Goal: Transaction & Acquisition: Download file/media

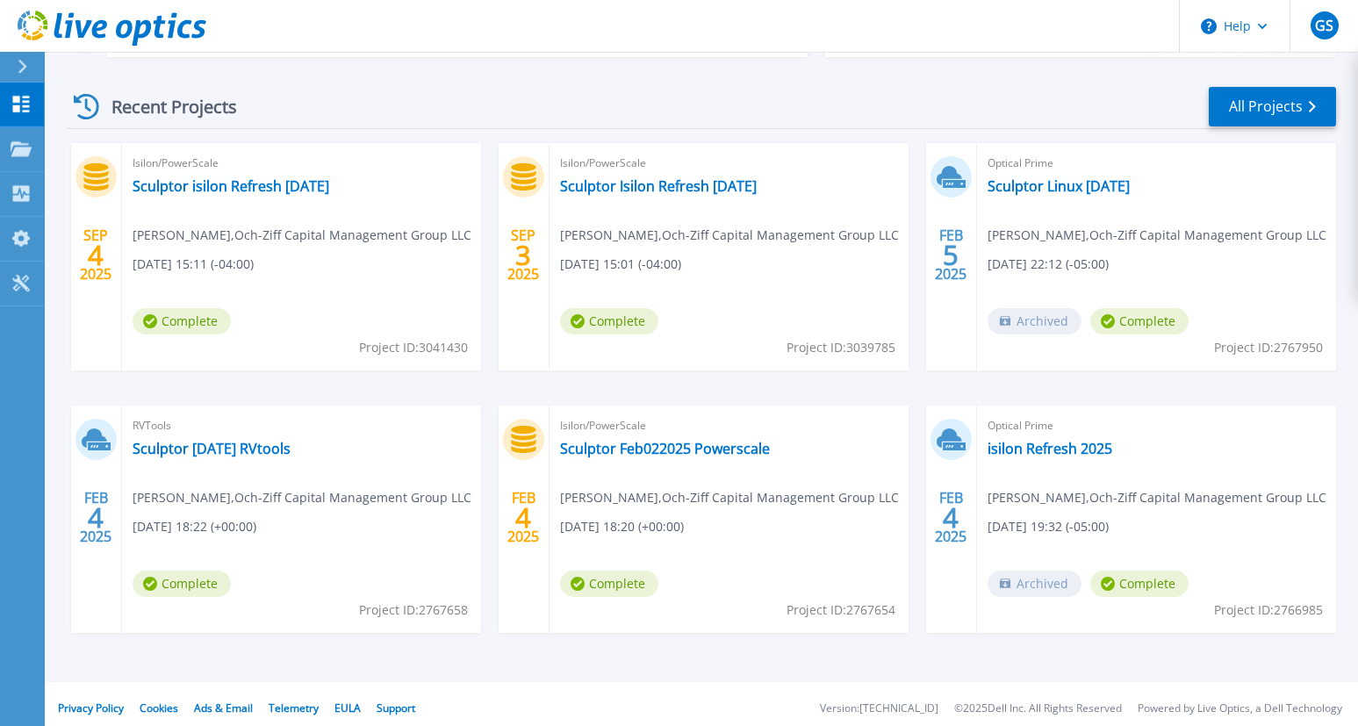
scroll to position [247, 0]
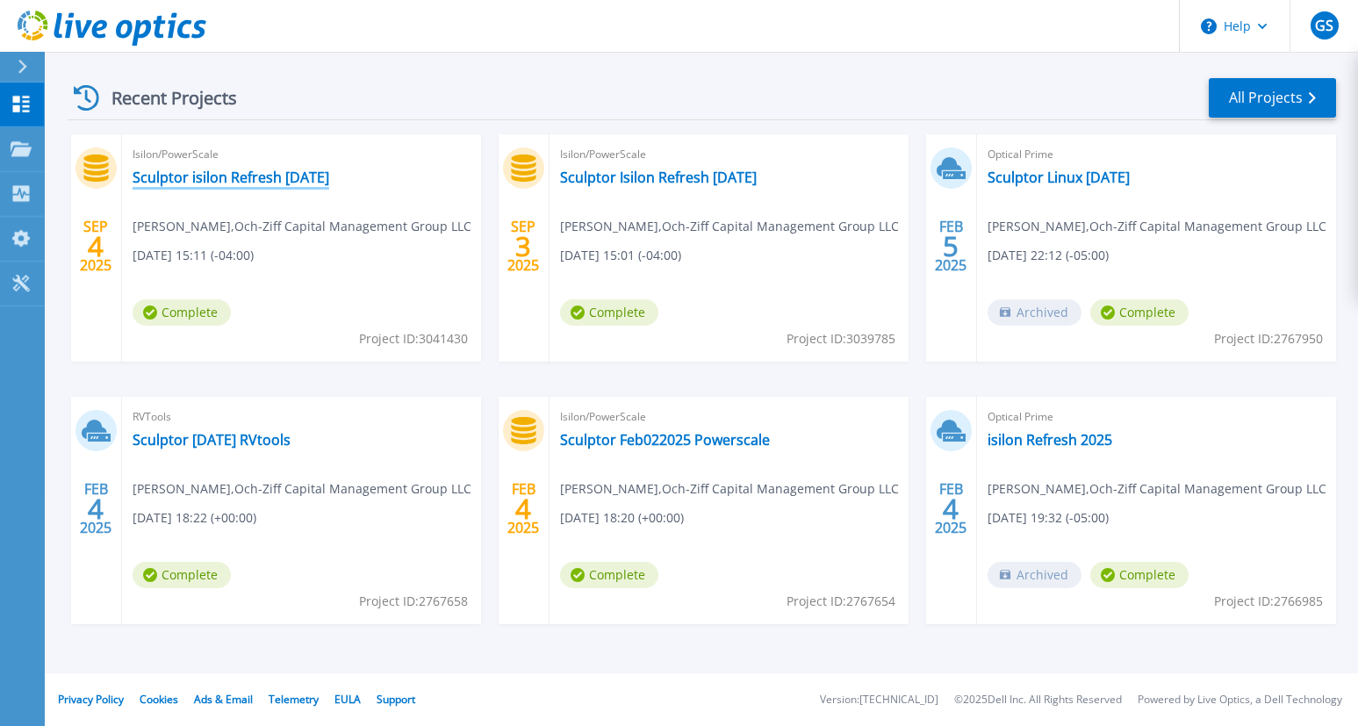
click at [276, 180] on link "Sculptor isilon Refresh [DATE]" at bounding box center [231, 177] width 197 height 18
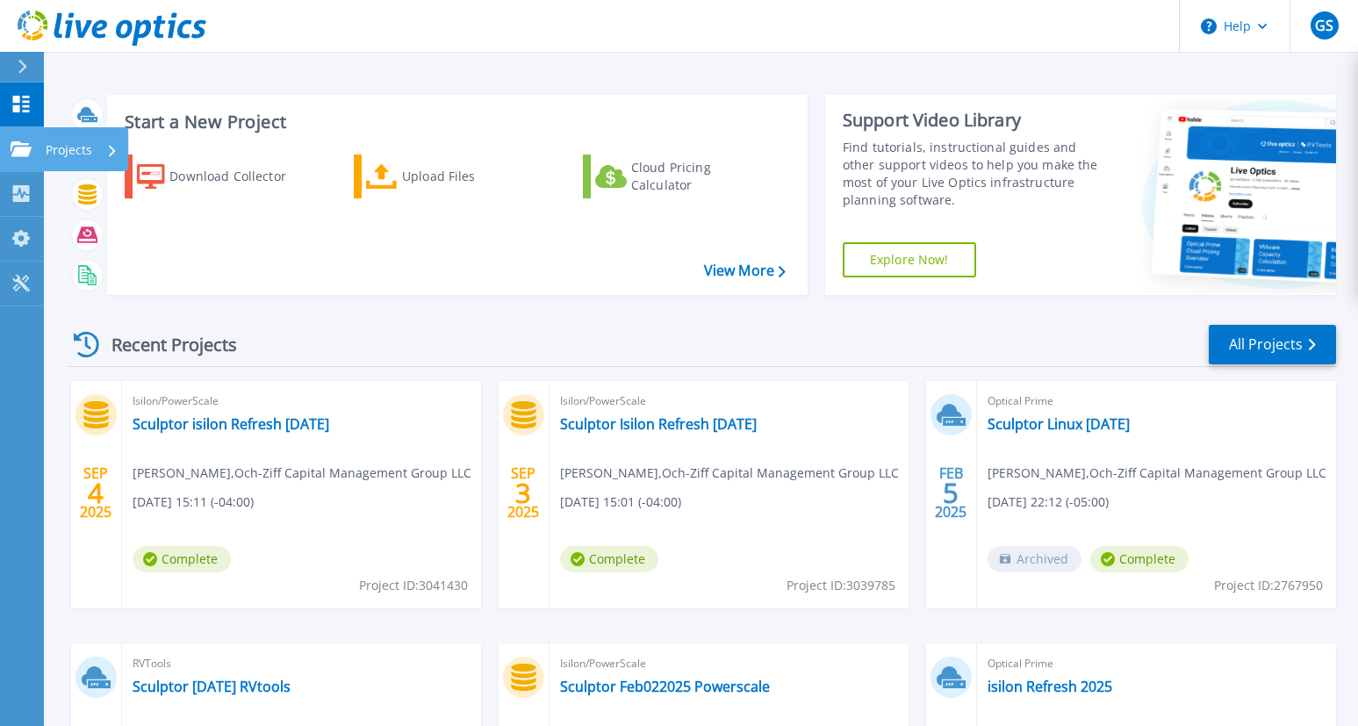
click at [19, 148] on icon at bounding box center [21, 148] width 21 height 15
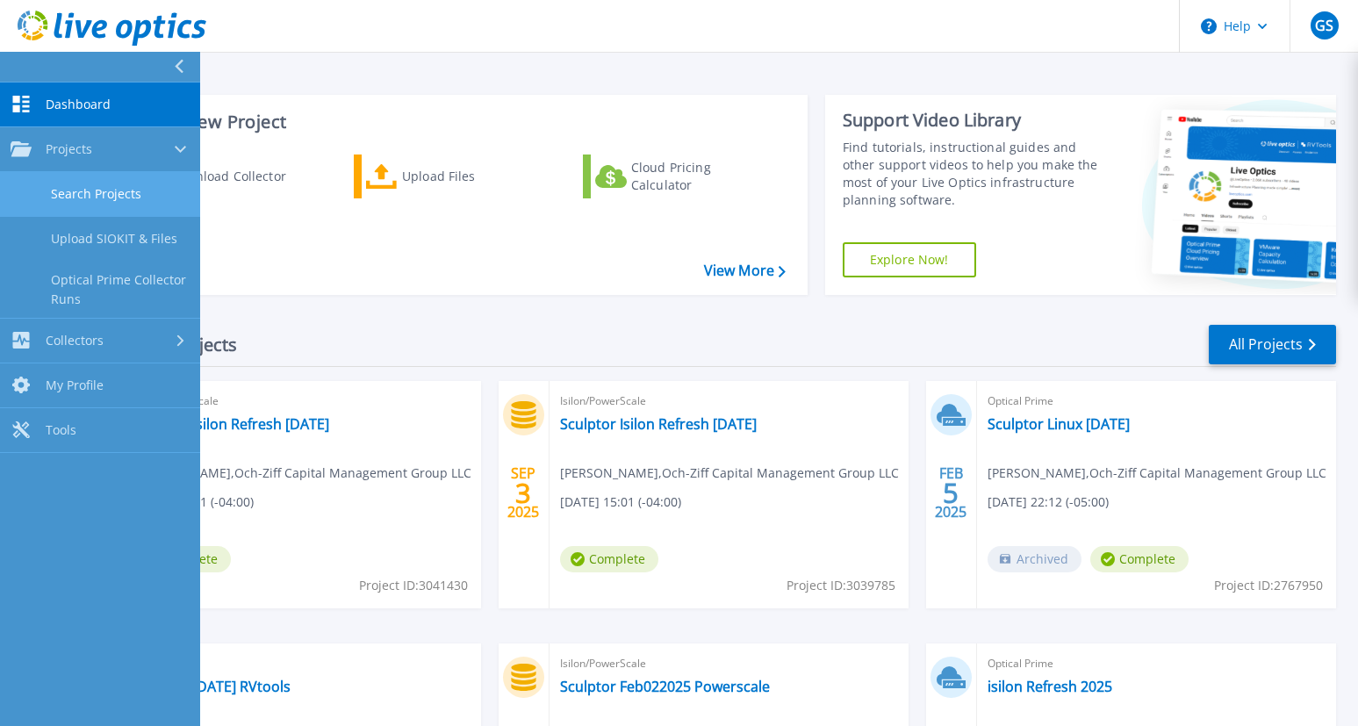
click at [106, 183] on link "Search Projects" at bounding box center [100, 194] width 200 height 45
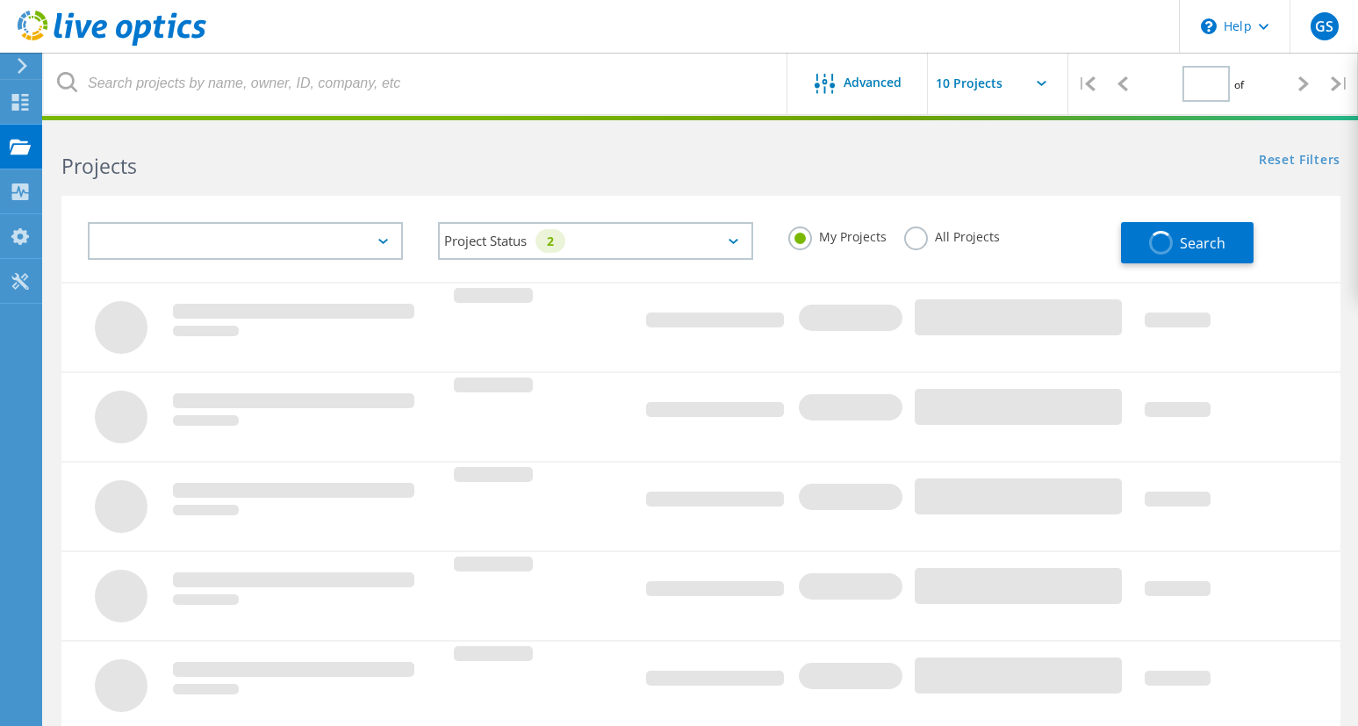
type input "1"
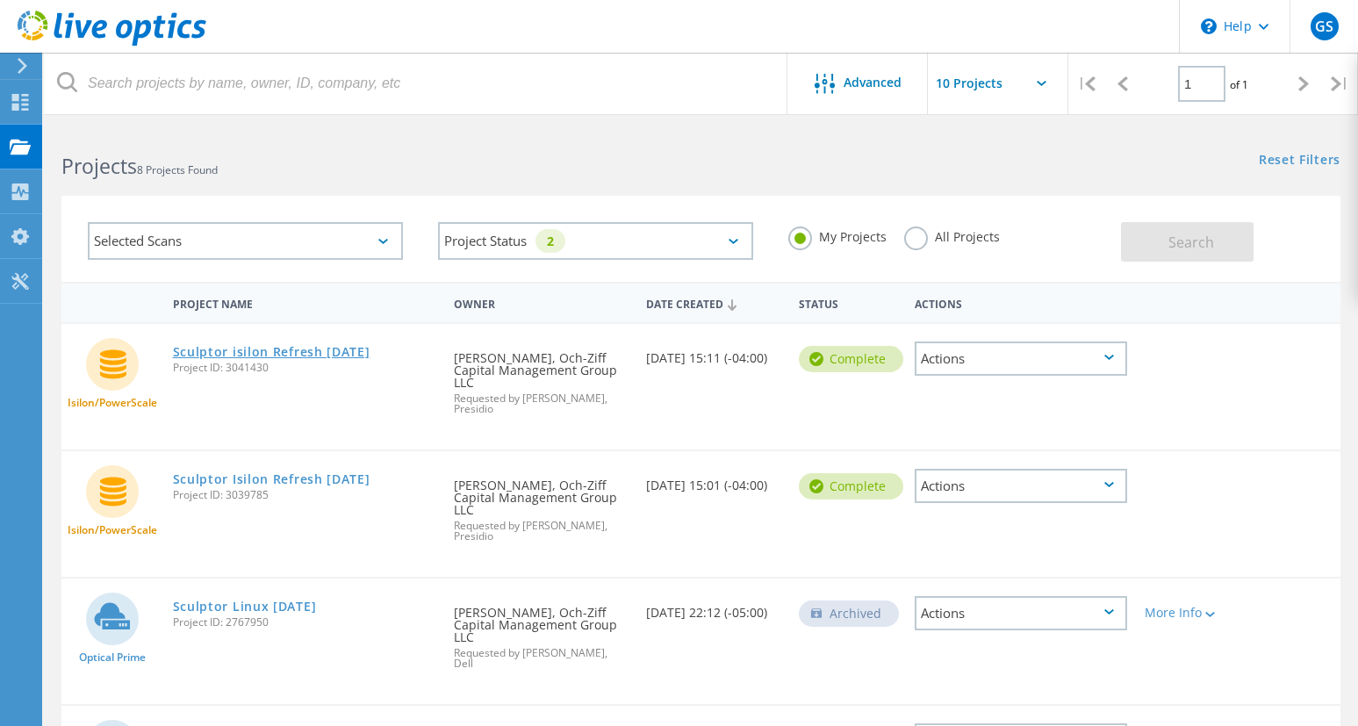
click at [326, 349] on link "Sculptor isilon Refresh [DATE]" at bounding box center [271, 352] width 197 height 12
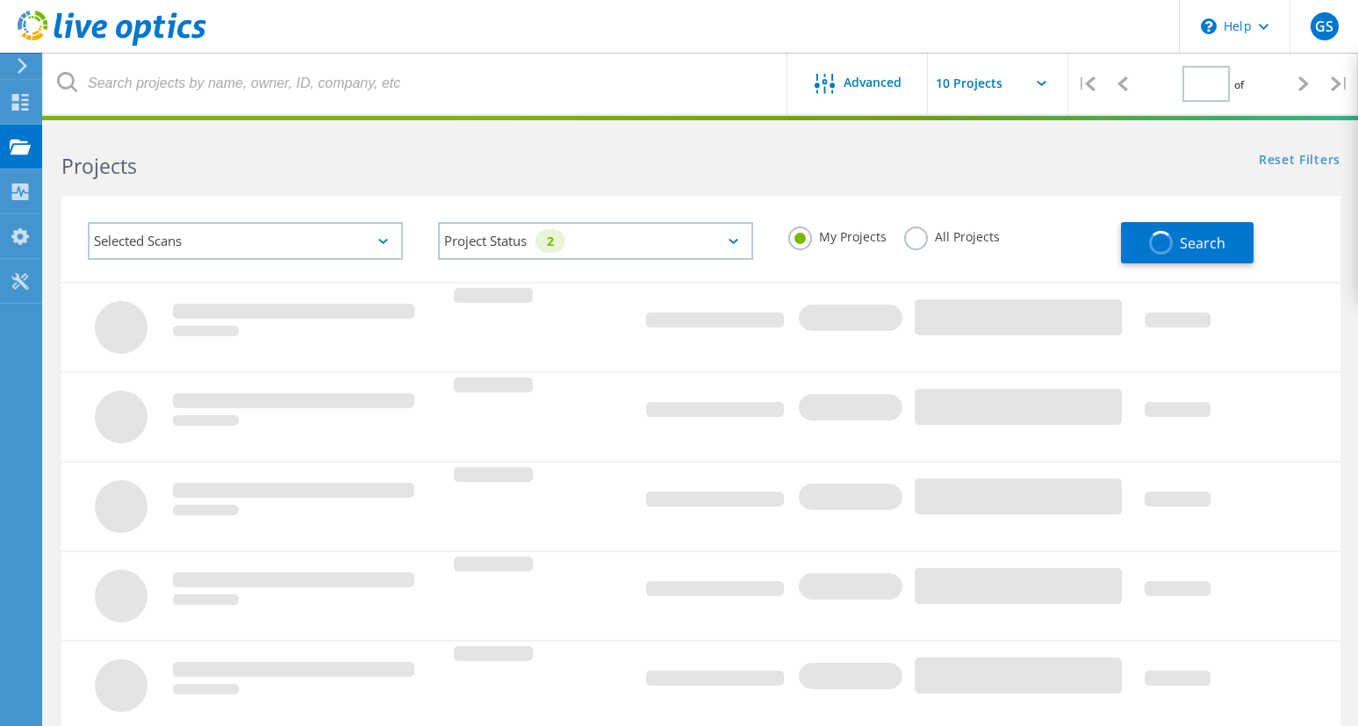
type input "1"
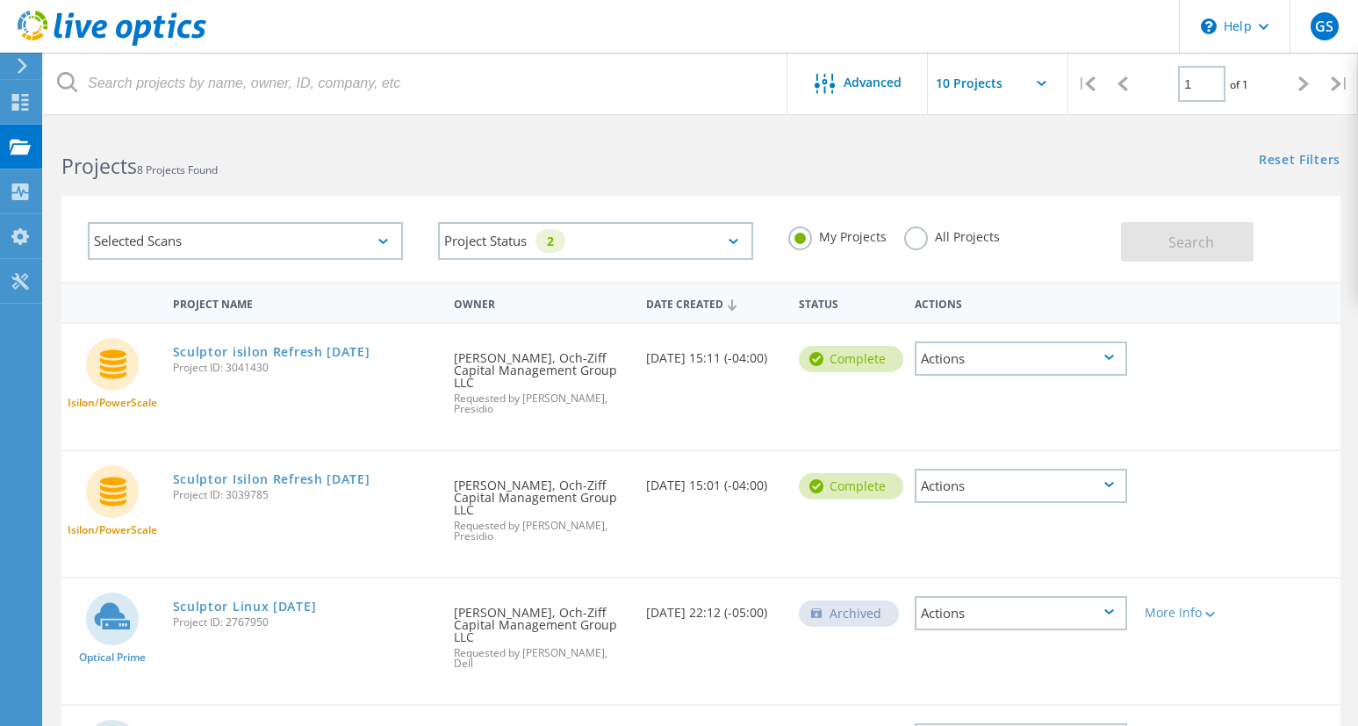
click at [1046, 353] on div "Actions" at bounding box center [1020, 358] width 212 height 34
click at [976, 311] on div "Project Details" at bounding box center [1020, 303] width 209 height 27
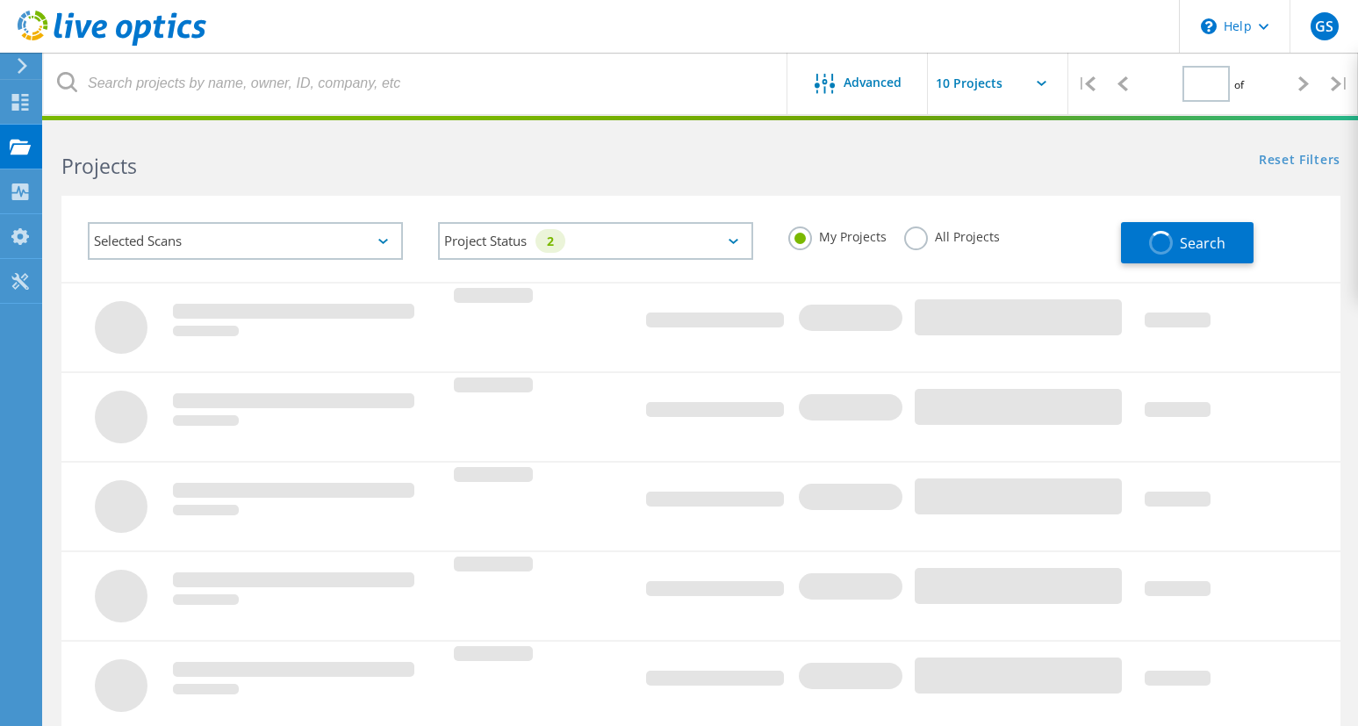
type input "1"
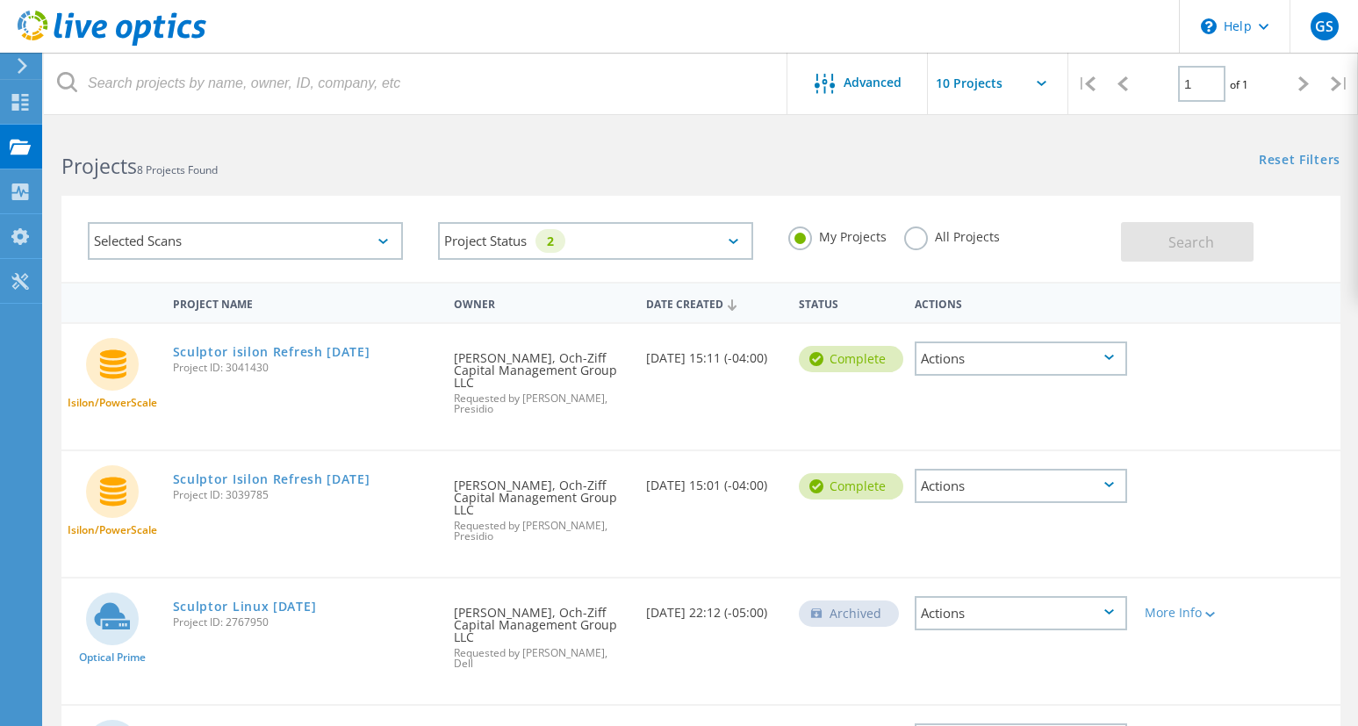
click at [985, 362] on div "Actions" at bounding box center [1020, 358] width 212 height 34
click at [980, 330] on div "Download XLSX" at bounding box center [1020, 331] width 209 height 27
click at [976, 360] on div "Actions" at bounding box center [1020, 358] width 212 height 34
click at [976, 360] on div "Download PPT" at bounding box center [1020, 358] width 209 height 27
